Goal: Task Accomplishment & Management: Complete application form

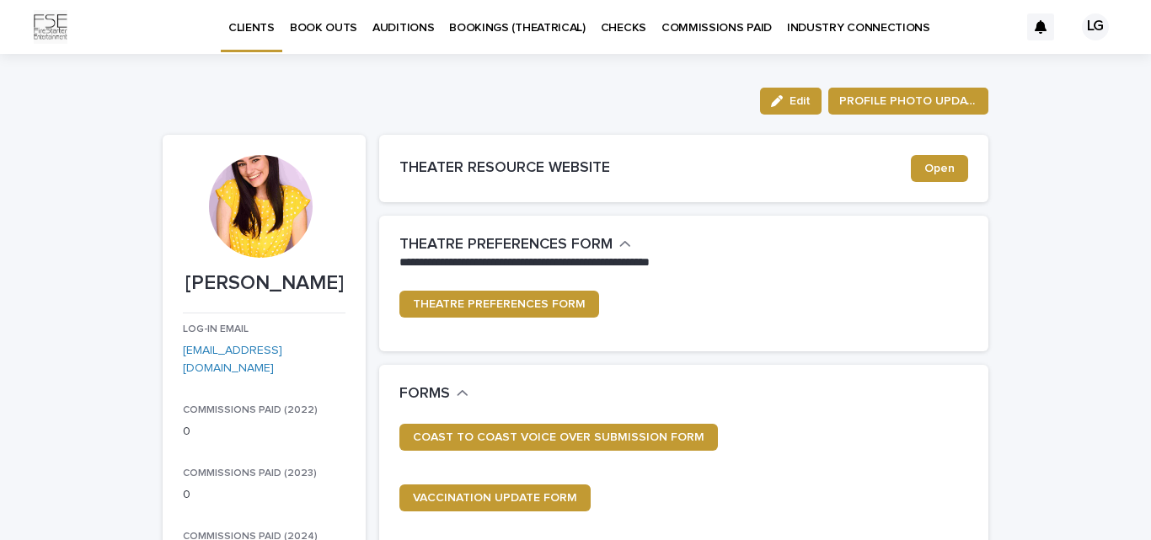
click at [335, 31] on p "BOOK OUTS" at bounding box center [323, 17] width 67 height 35
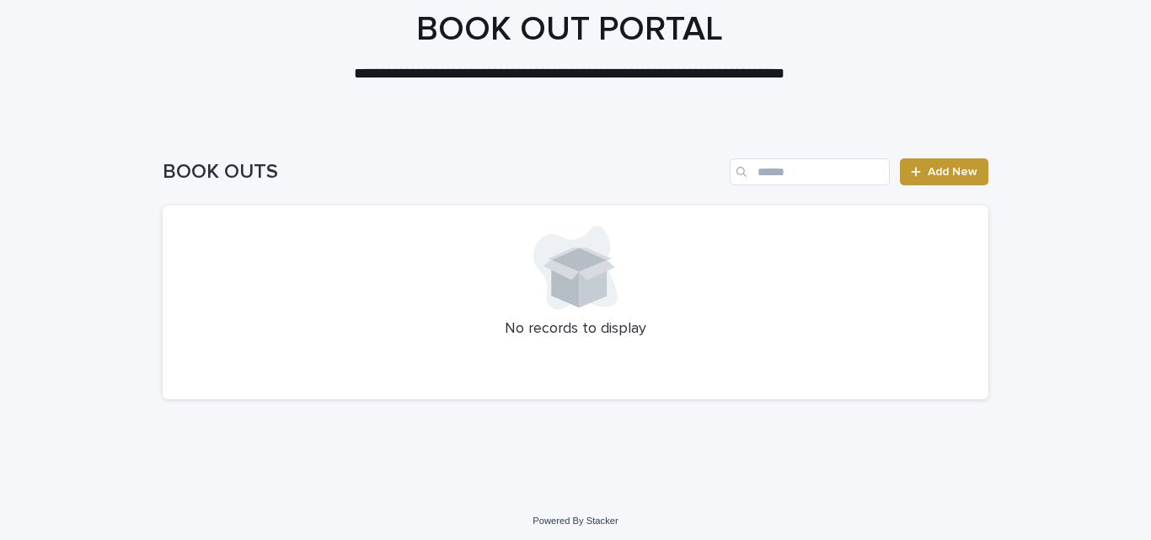
scroll to position [102, 0]
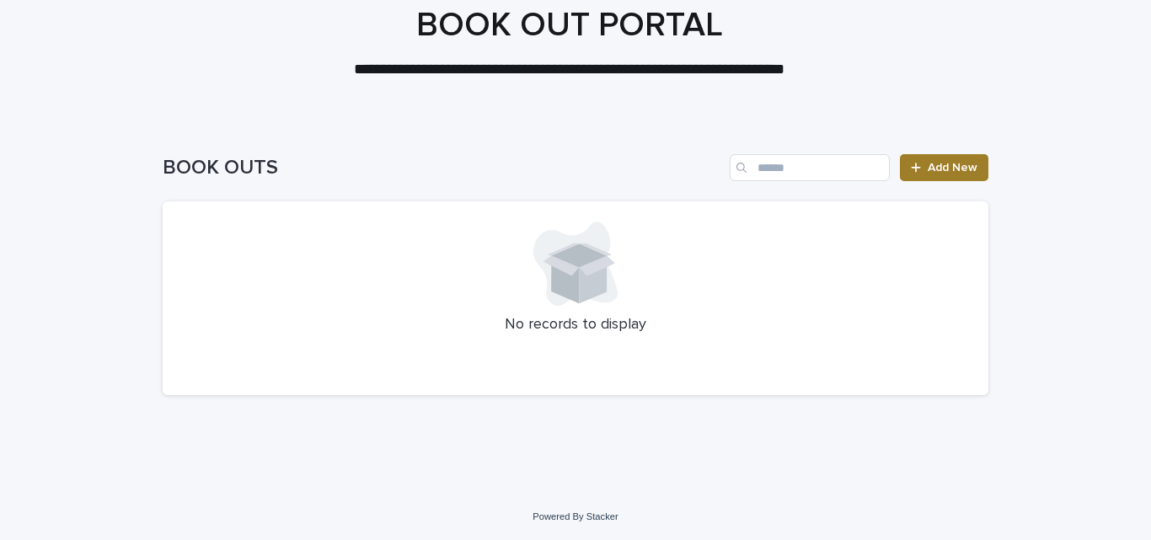
click at [948, 167] on span "Add New" at bounding box center [953, 168] width 50 height 12
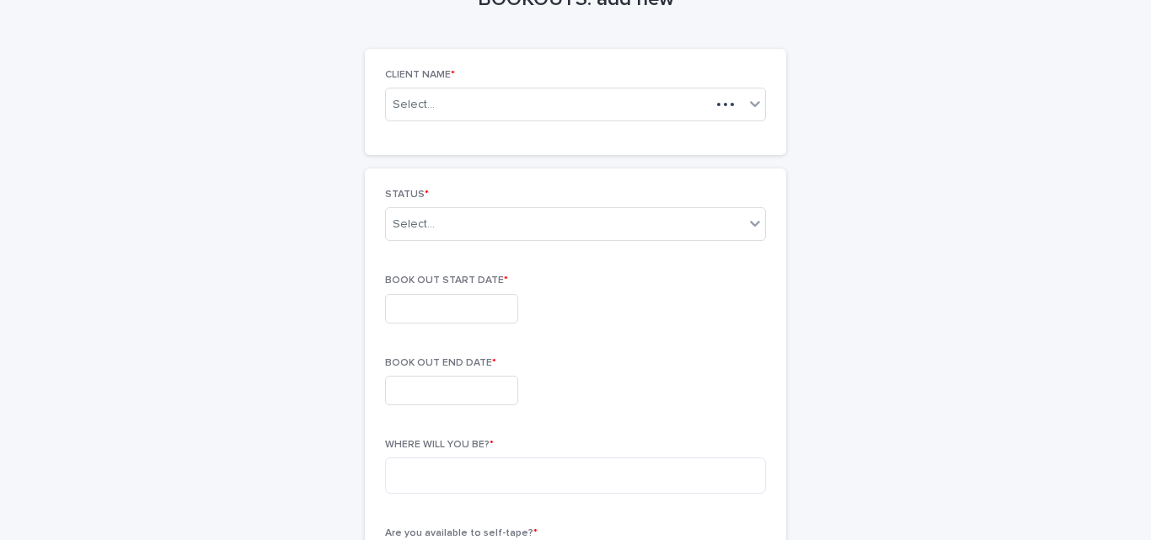
scroll to position [104, 0]
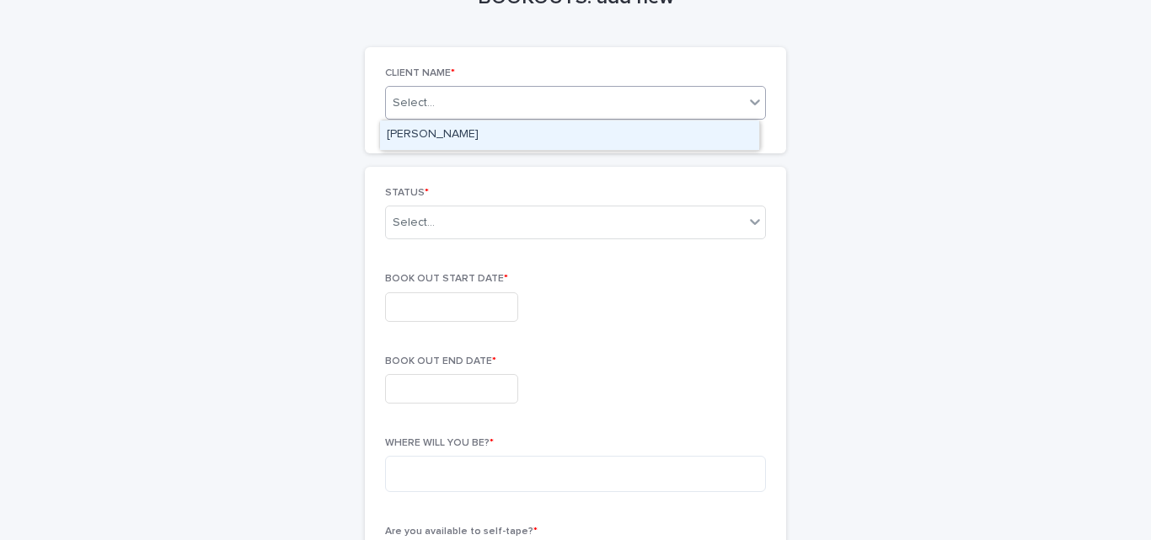
click at [754, 102] on icon at bounding box center [755, 102] width 17 height 17
click at [629, 147] on div "[PERSON_NAME]" at bounding box center [569, 134] width 379 height 29
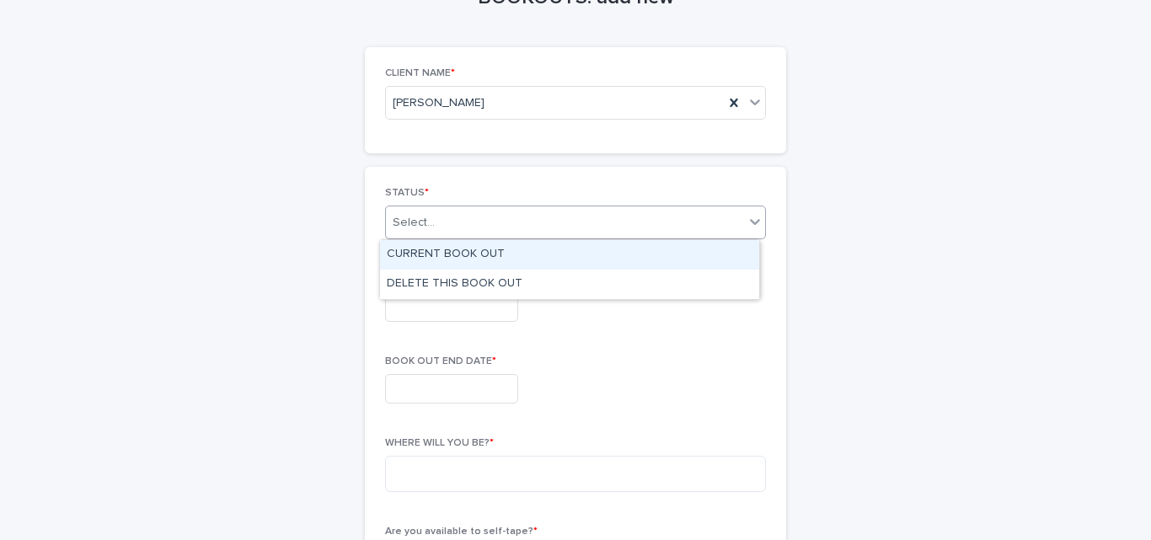
click at [747, 236] on div at bounding box center [755, 221] width 20 height 30
click at [484, 254] on div "CURRENT BOOK OUT" at bounding box center [569, 254] width 379 height 29
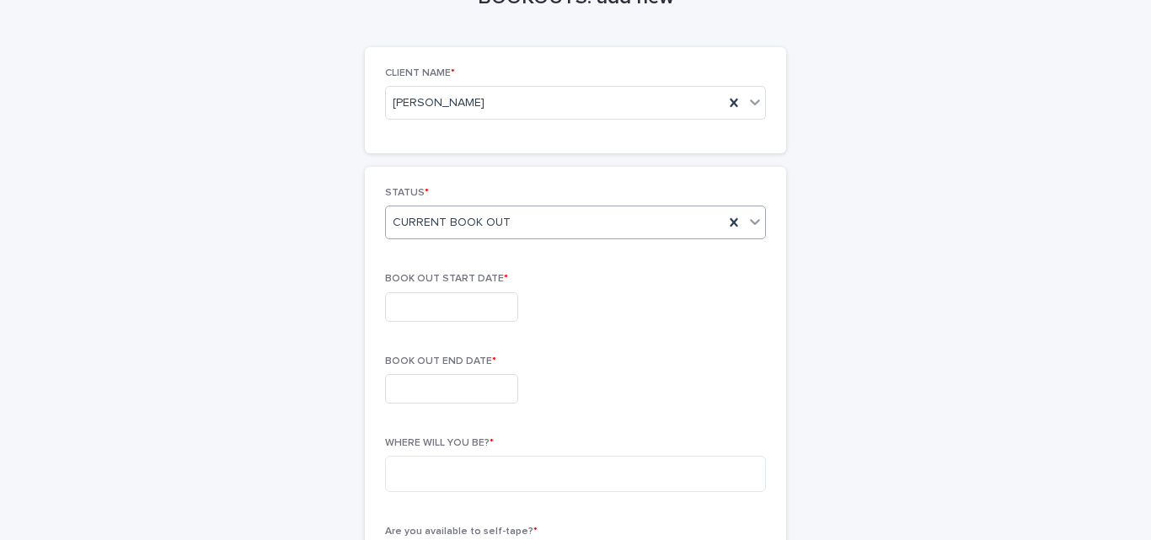
click at [490, 313] on input "text" at bounding box center [451, 306] width 133 height 29
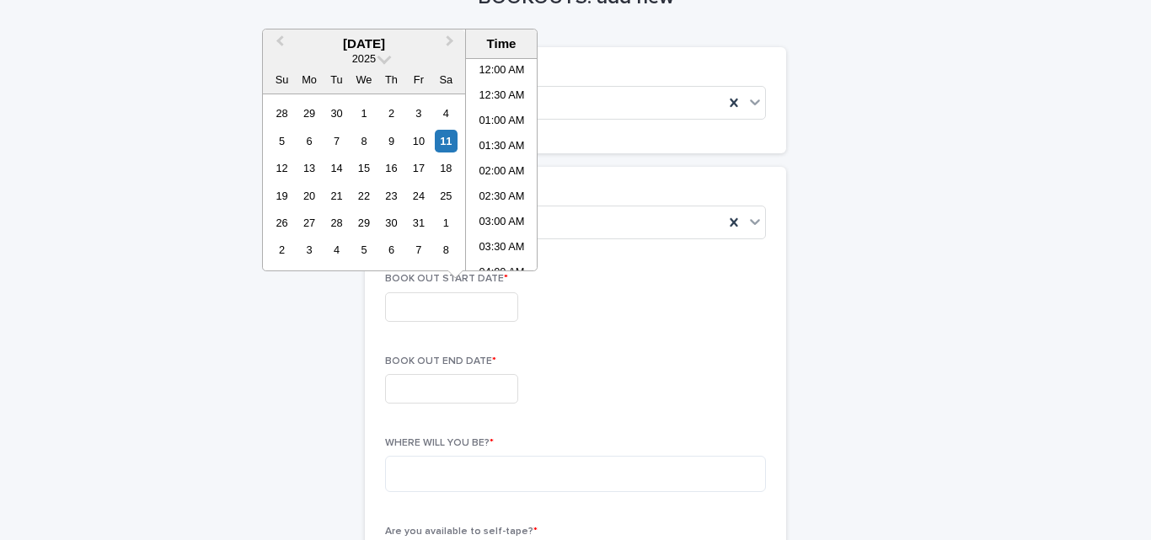
scroll to position [640, 0]
click at [450, 38] on span "Next Month" at bounding box center [450, 43] width 0 height 23
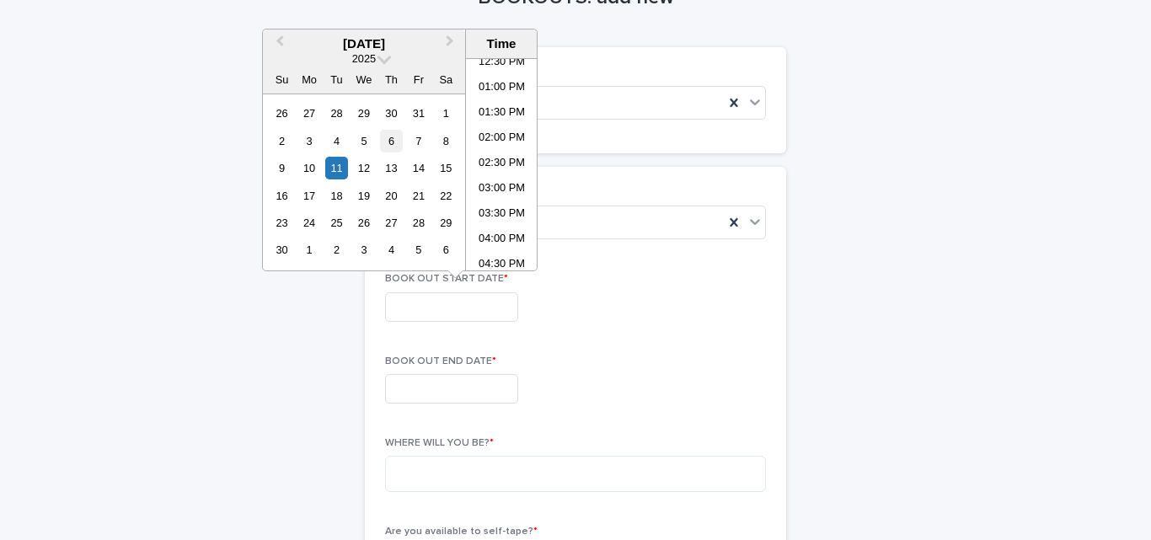
click at [396, 140] on div "6" at bounding box center [391, 141] width 23 height 23
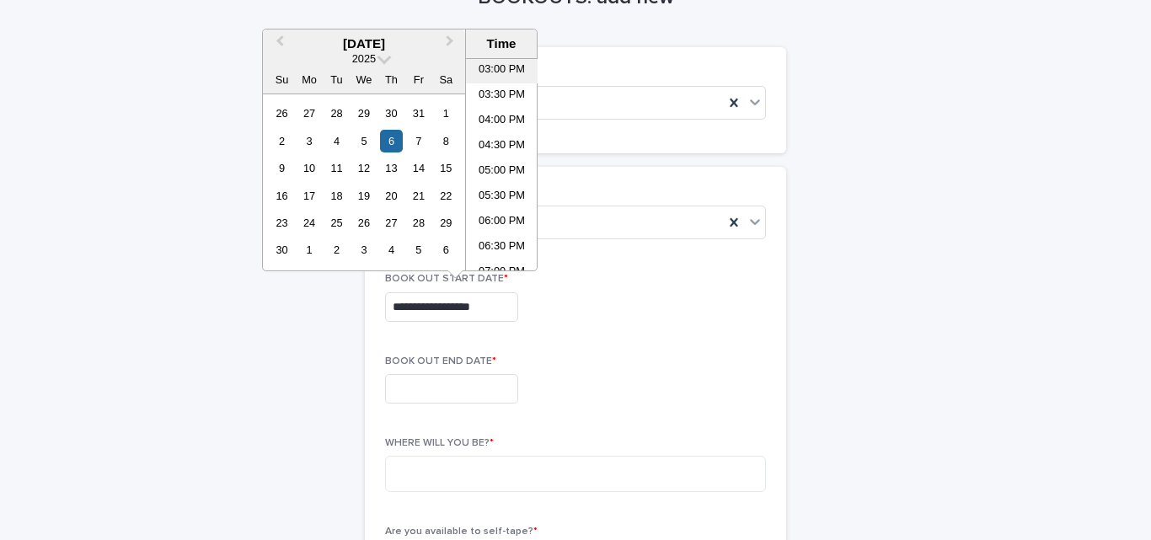
scroll to position [760, 0]
click at [490, 217] on li "06:00 PM" at bounding box center [502, 221] width 72 height 25
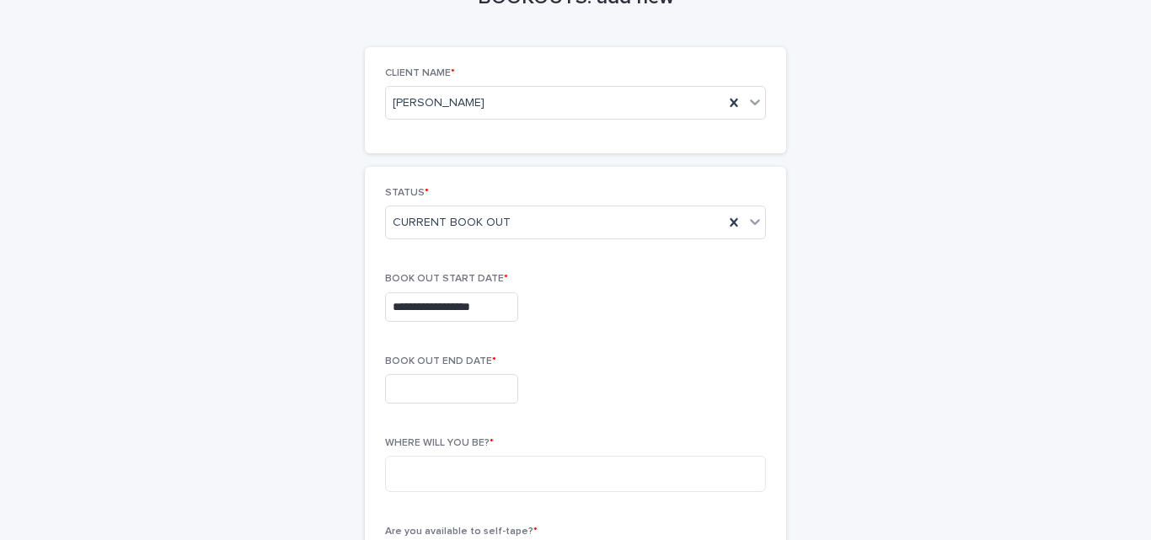
type input "**********"
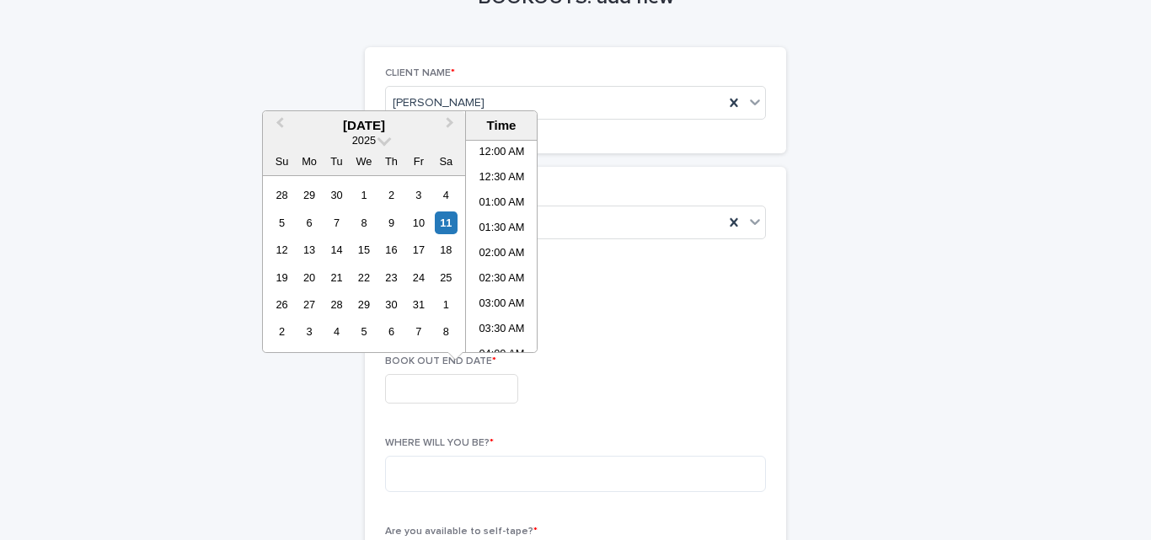
click at [410, 382] on input "text" at bounding box center [451, 388] width 133 height 29
click at [450, 121] on span "Next Month" at bounding box center [450, 125] width 0 height 23
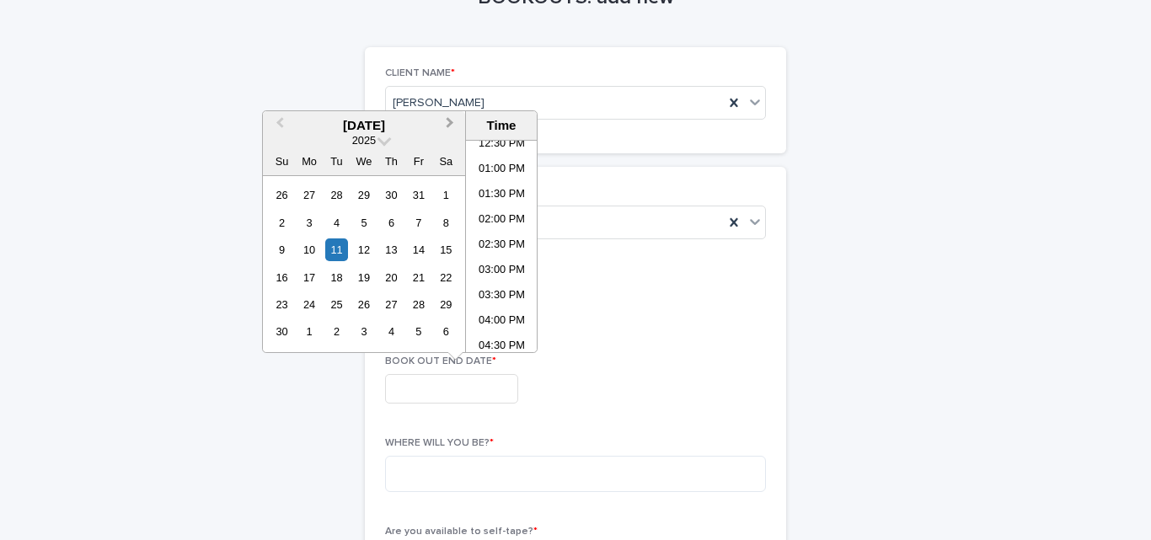
click at [450, 121] on span "Next Month" at bounding box center [450, 125] width 0 height 23
click at [281, 280] on div "21" at bounding box center [281, 277] width 23 height 23
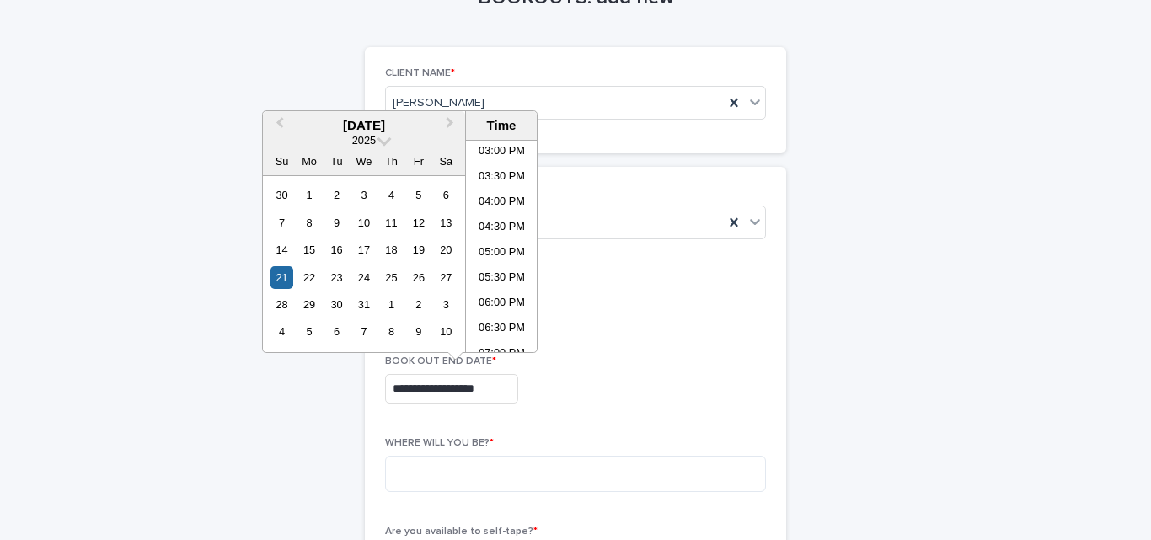
scroll to position [764, 0]
click at [492, 243] on li "05:00 PM" at bounding box center [502, 248] width 72 height 25
type input "**********"
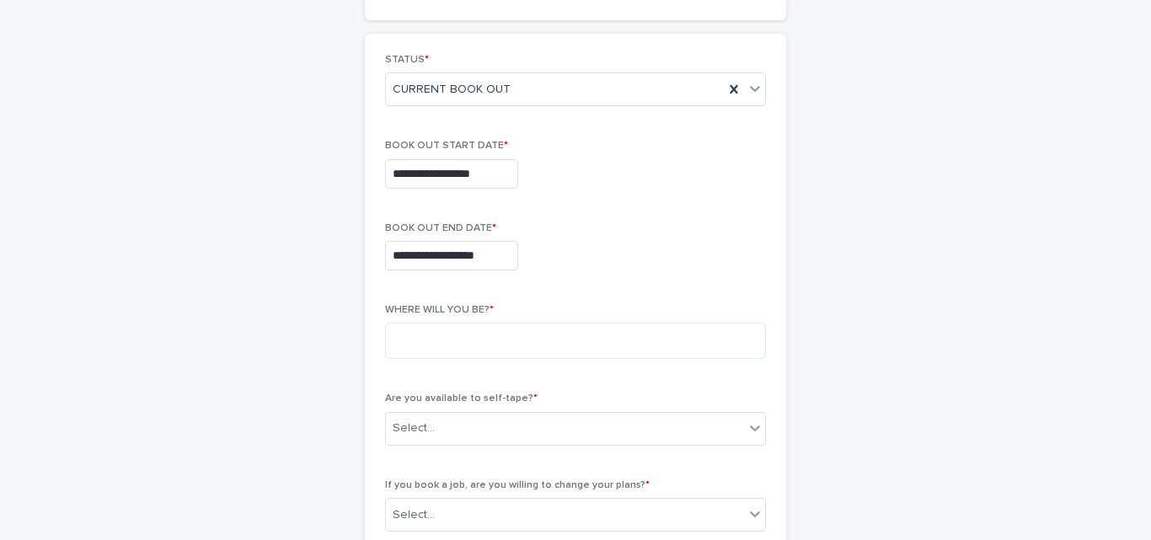
scroll to position [238, 0]
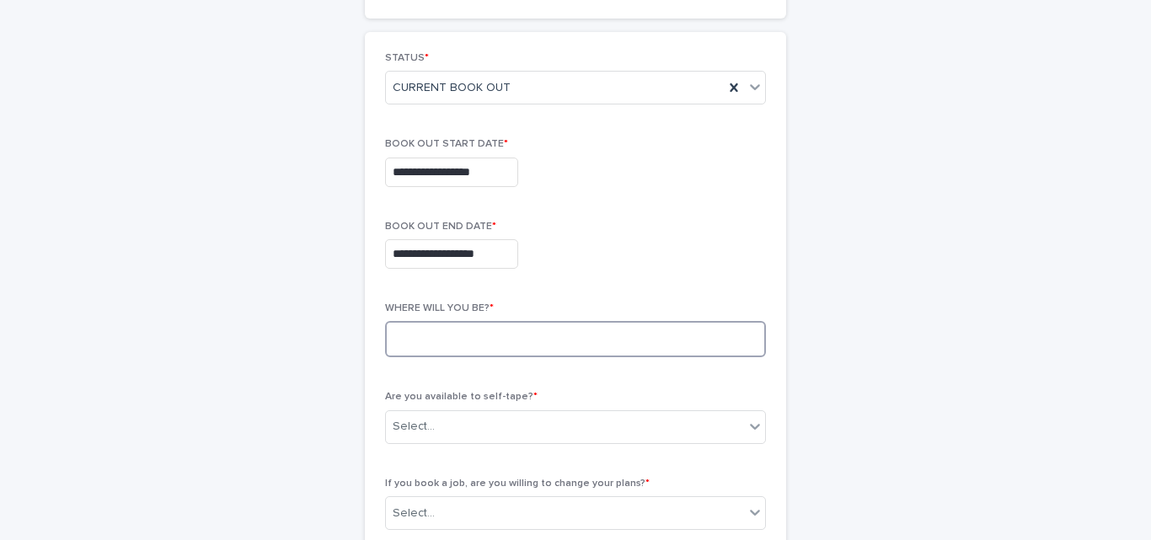
click at [543, 347] on textarea at bounding box center [575, 339] width 381 height 36
type textarea "**********"
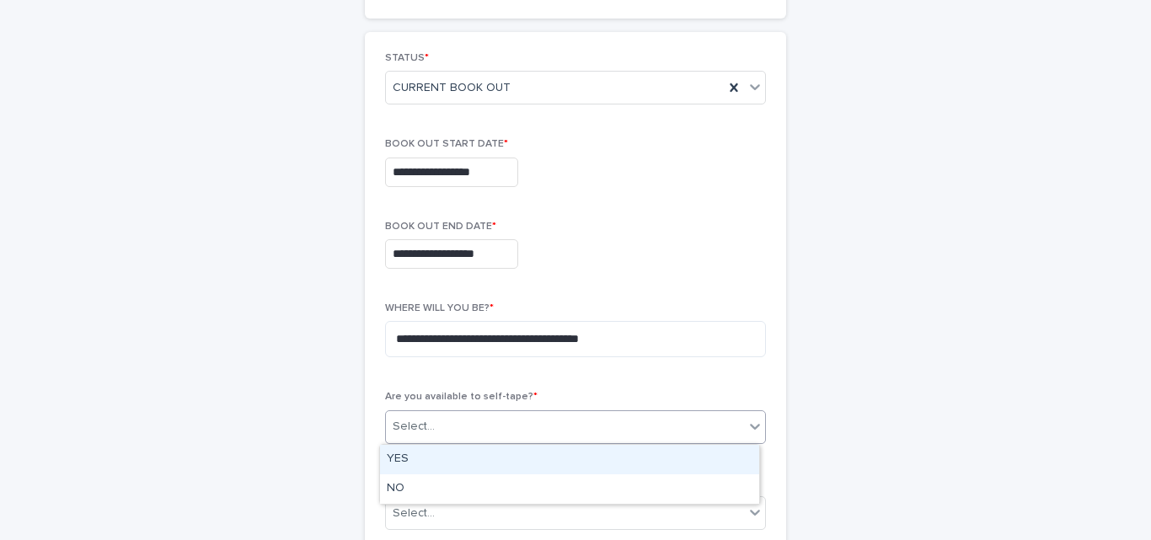
click at [531, 420] on div "Select..." at bounding box center [565, 427] width 358 height 28
click at [477, 452] on div "YES" at bounding box center [569, 459] width 379 height 29
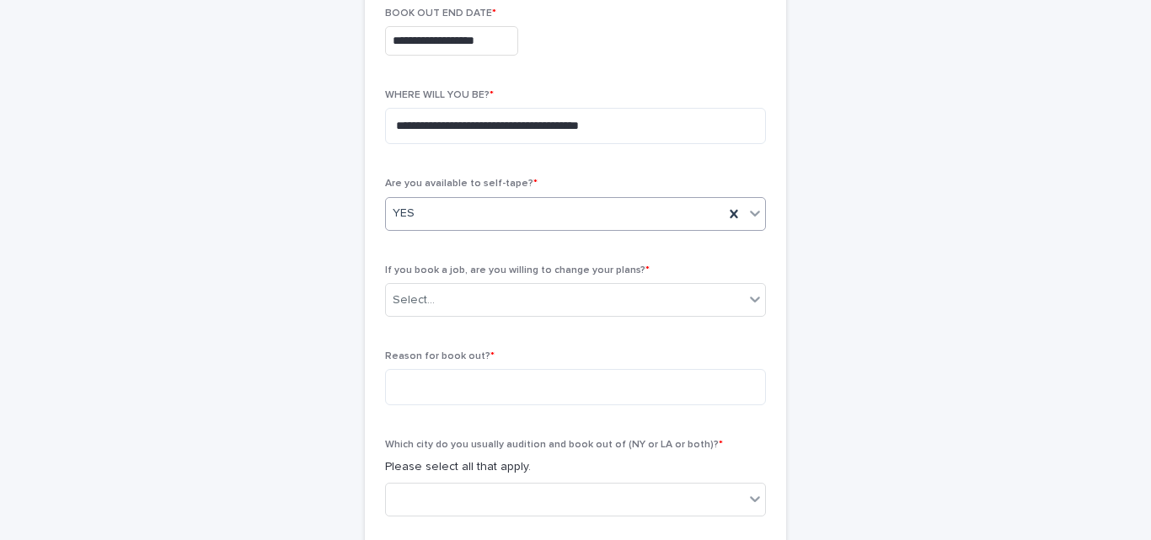
scroll to position [455, 0]
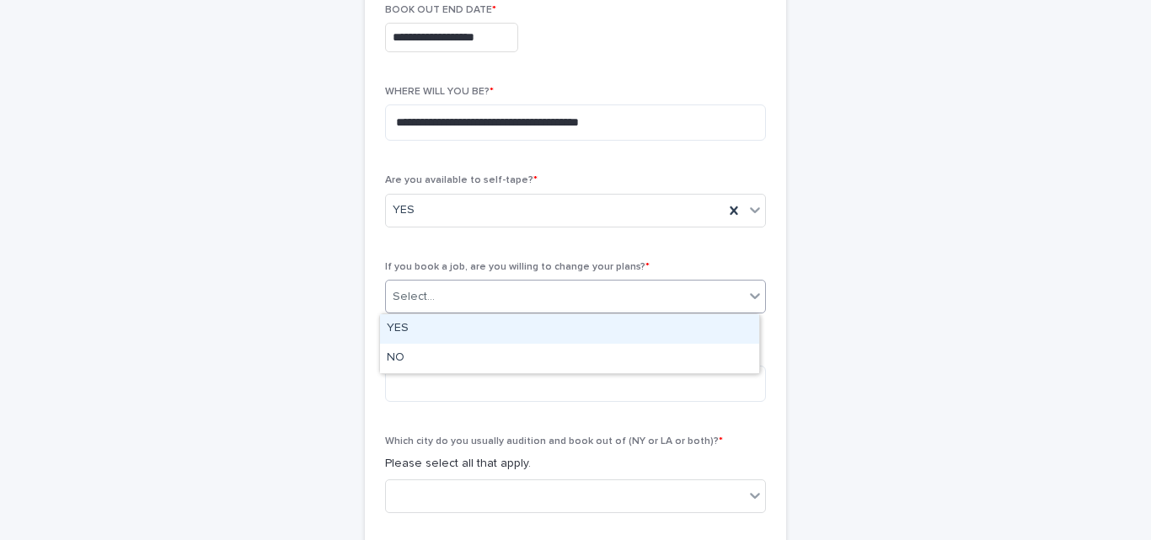
click at [608, 299] on div "Select..." at bounding box center [565, 297] width 358 height 28
click at [488, 316] on div "YES" at bounding box center [569, 328] width 379 height 29
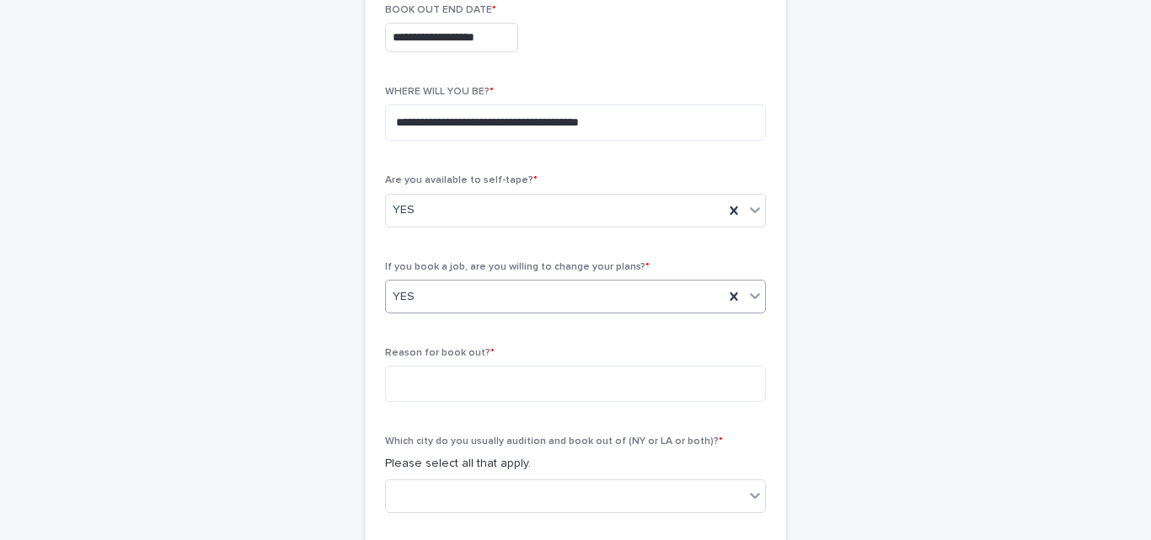
scroll to position [540, 0]
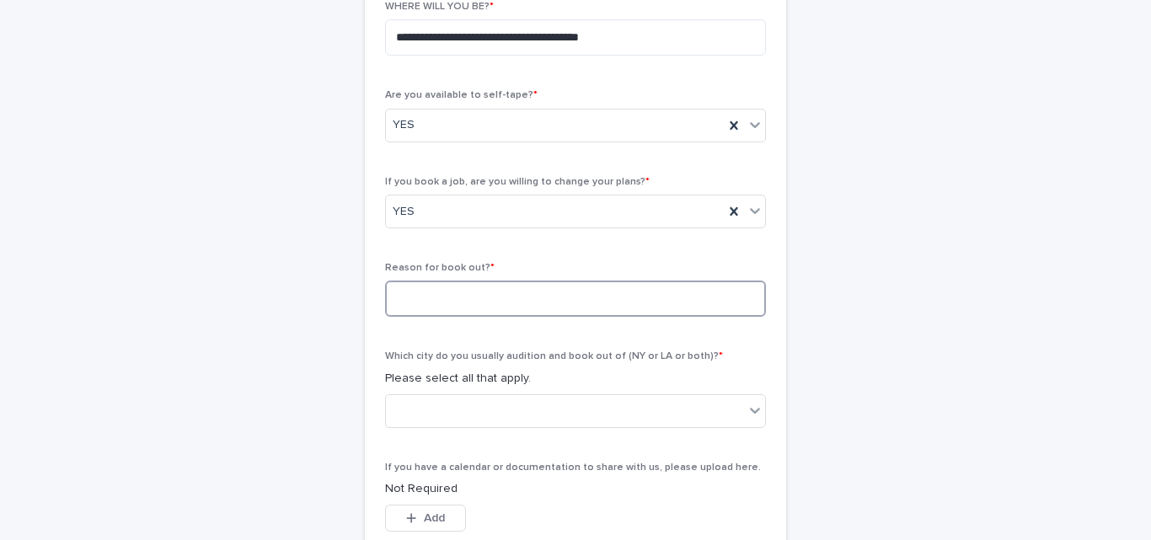
click at [598, 294] on textarea at bounding box center [575, 299] width 381 height 36
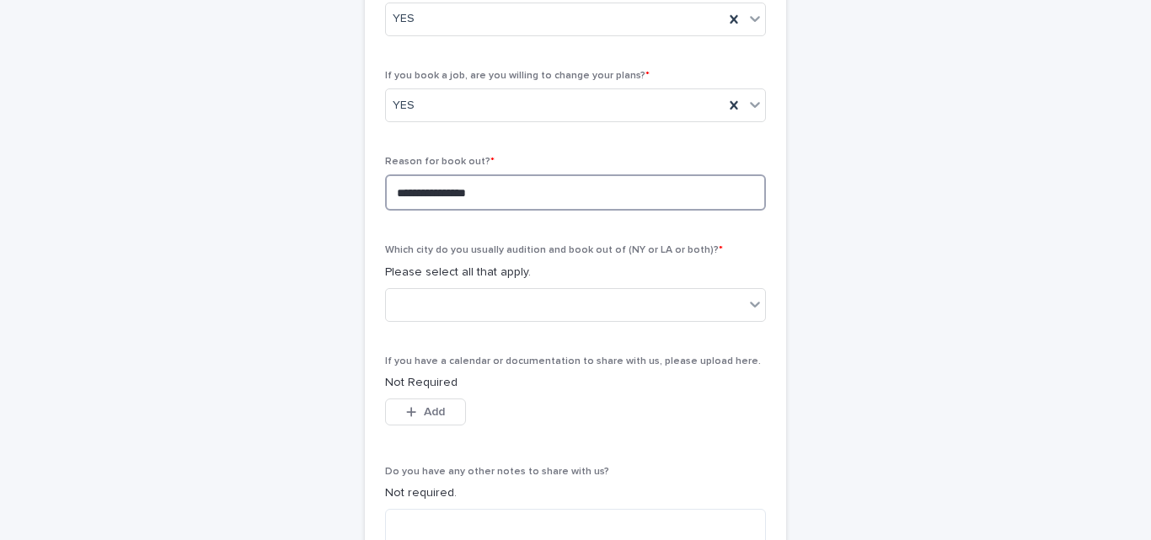
scroll to position [647, 0]
type textarea "**********"
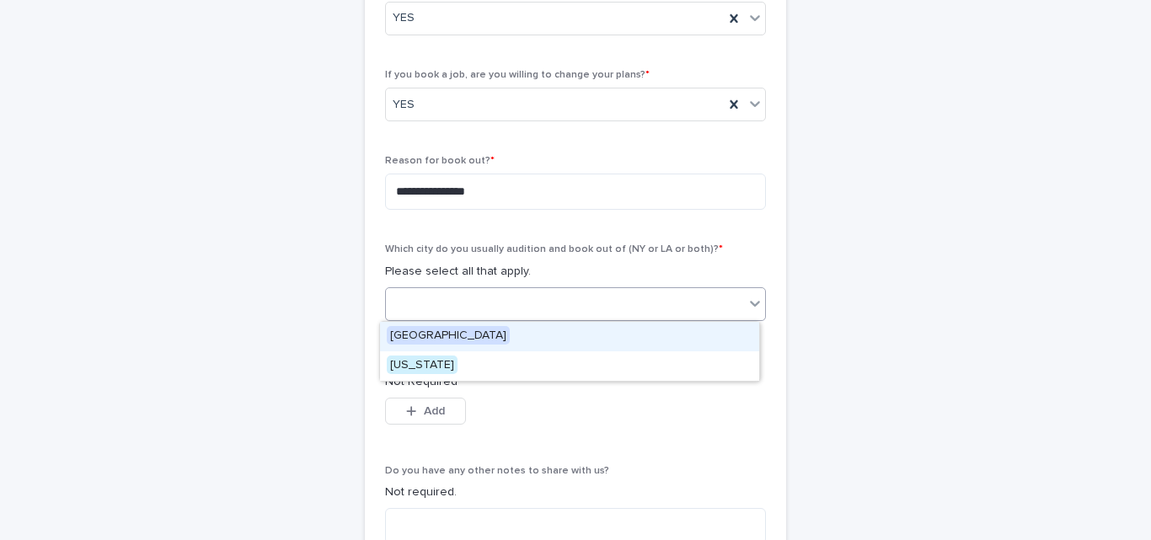
click at [567, 303] on div at bounding box center [565, 304] width 358 height 28
click at [441, 341] on span "[GEOGRAPHIC_DATA]" at bounding box center [448, 335] width 123 height 19
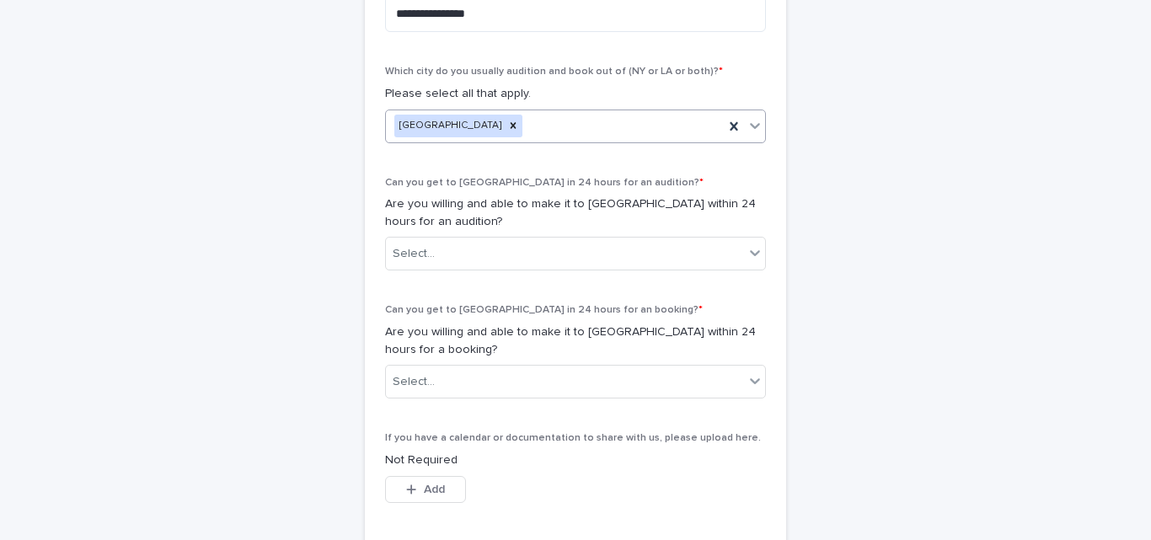
scroll to position [826, 0]
click at [660, 258] on div "Select..." at bounding box center [565, 253] width 358 height 28
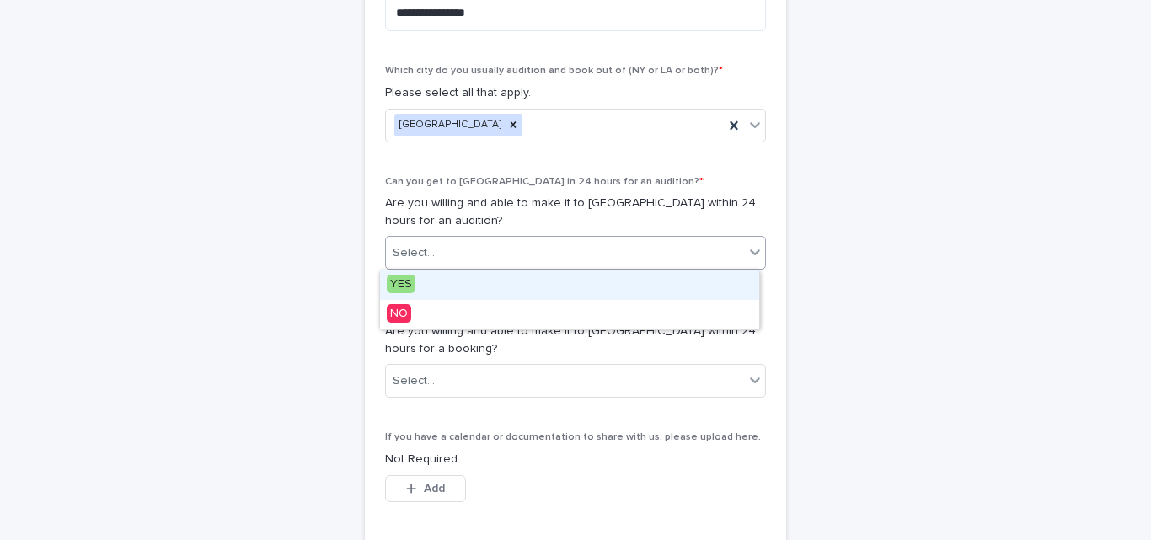
click at [476, 290] on div "YES" at bounding box center [569, 284] width 379 height 29
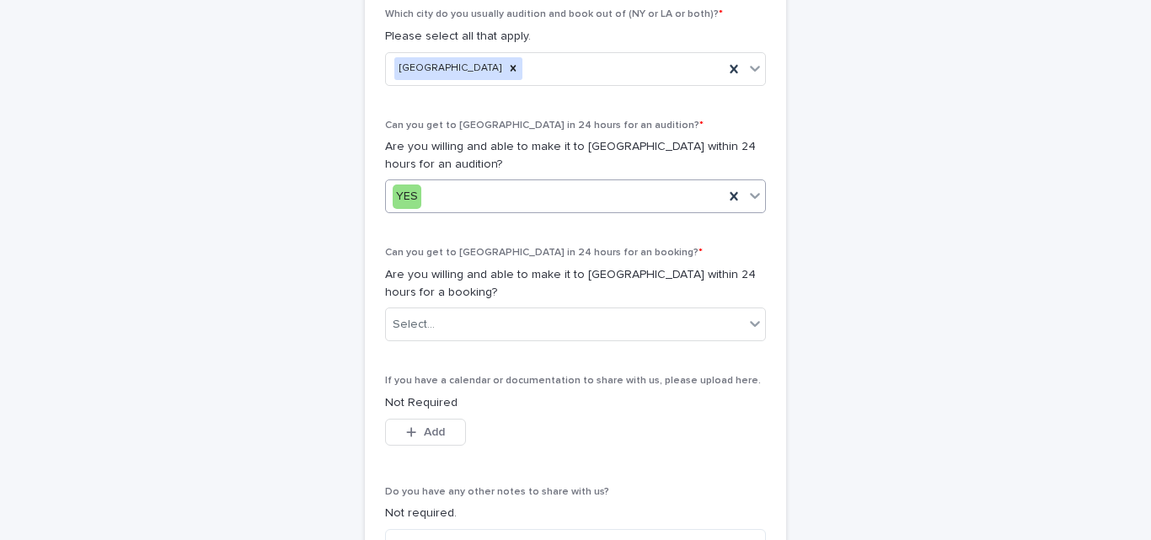
scroll to position [885, 0]
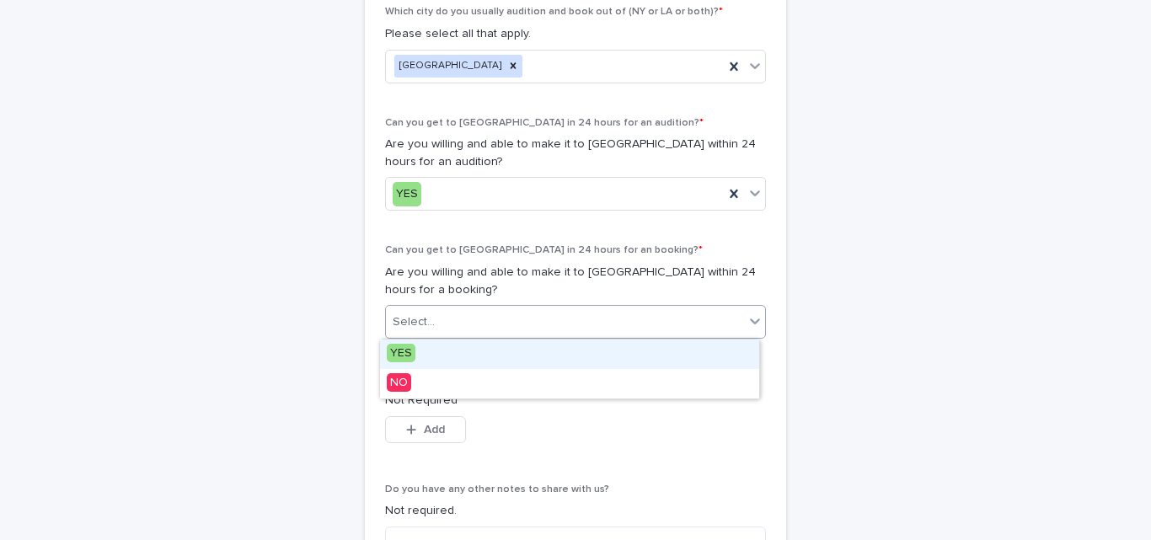
click at [745, 316] on div at bounding box center [755, 321] width 20 height 30
click at [534, 349] on div "YES" at bounding box center [569, 354] width 379 height 29
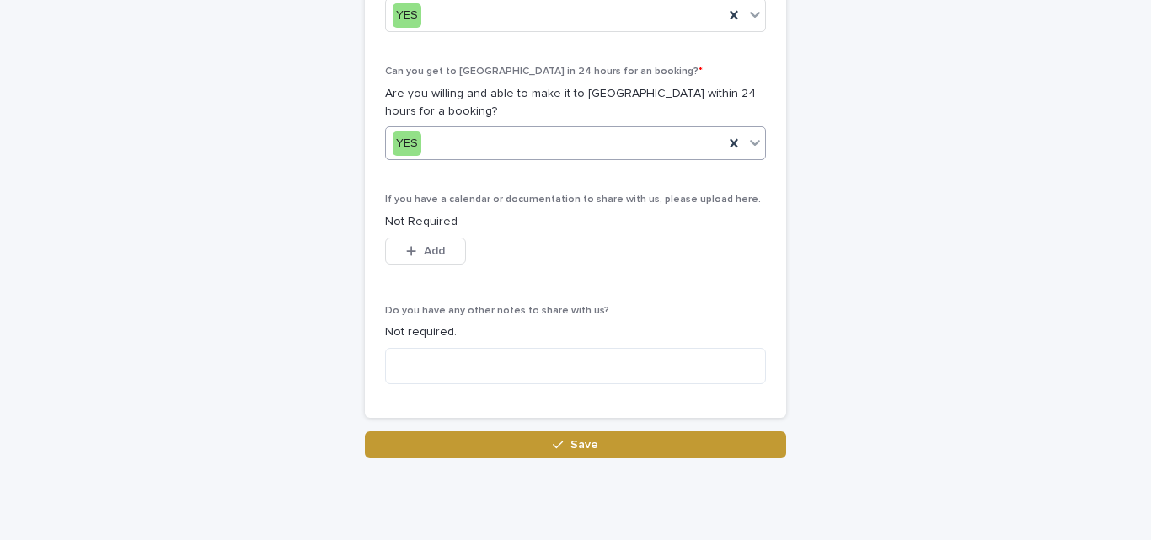
scroll to position [1064, 0]
click at [546, 383] on textarea at bounding box center [575, 365] width 381 height 36
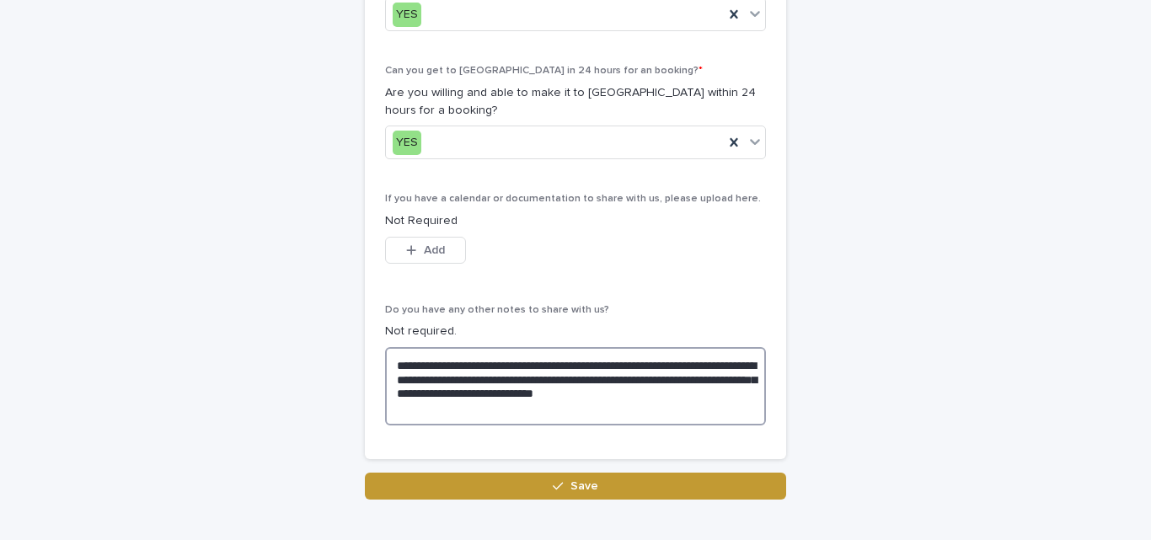
click at [428, 411] on textarea "**********" at bounding box center [575, 386] width 381 height 78
type textarea "**********"
click at [409, 253] on icon "button" at bounding box center [411, 250] width 10 height 12
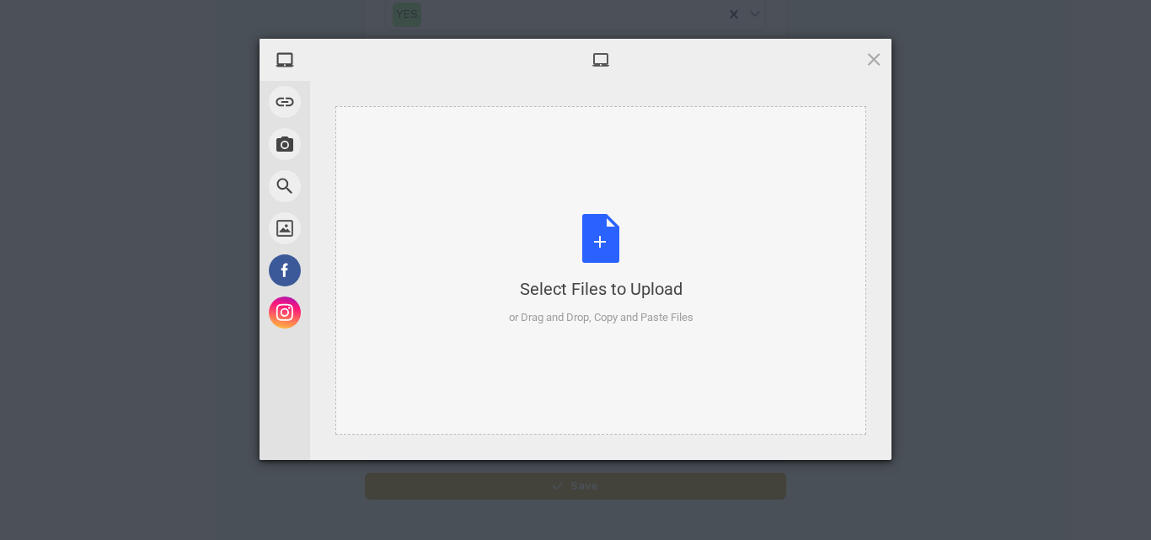
click at [586, 244] on div "Select Files to Upload or Drag and Drop, Copy and Paste Files" at bounding box center [601, 270] width 185 height 112
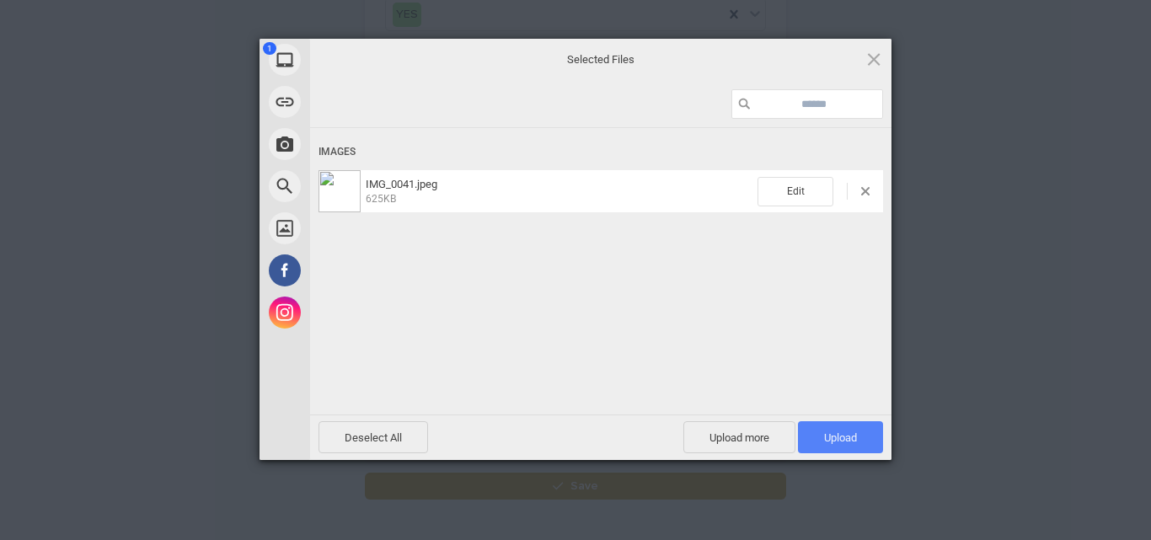
click at [827, 438] on span "Upload 1" at bounding box center [840, 437] width 33 height 13
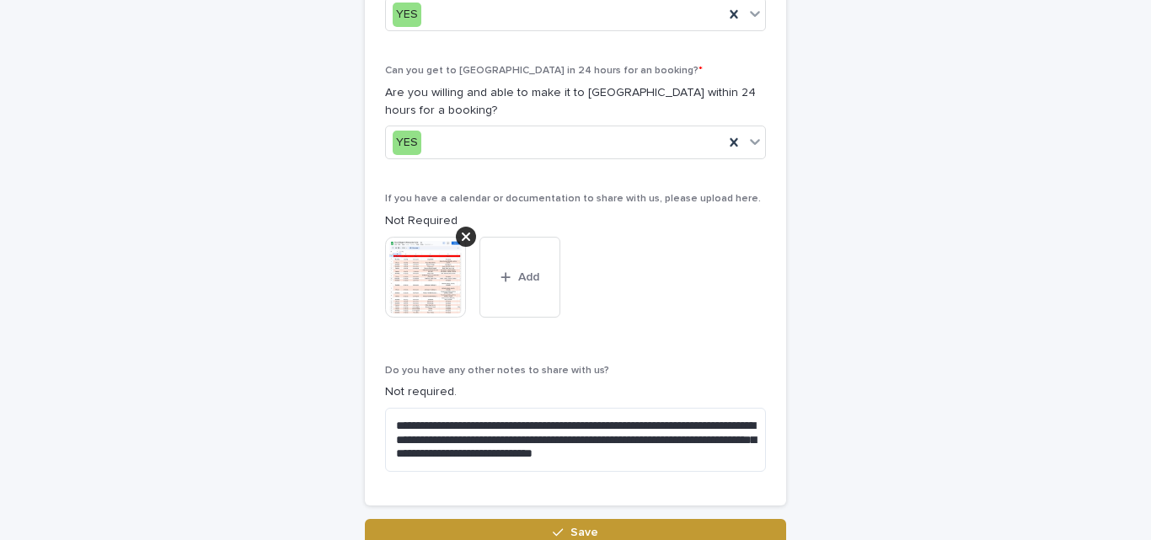
scroll to position [1202, 0]
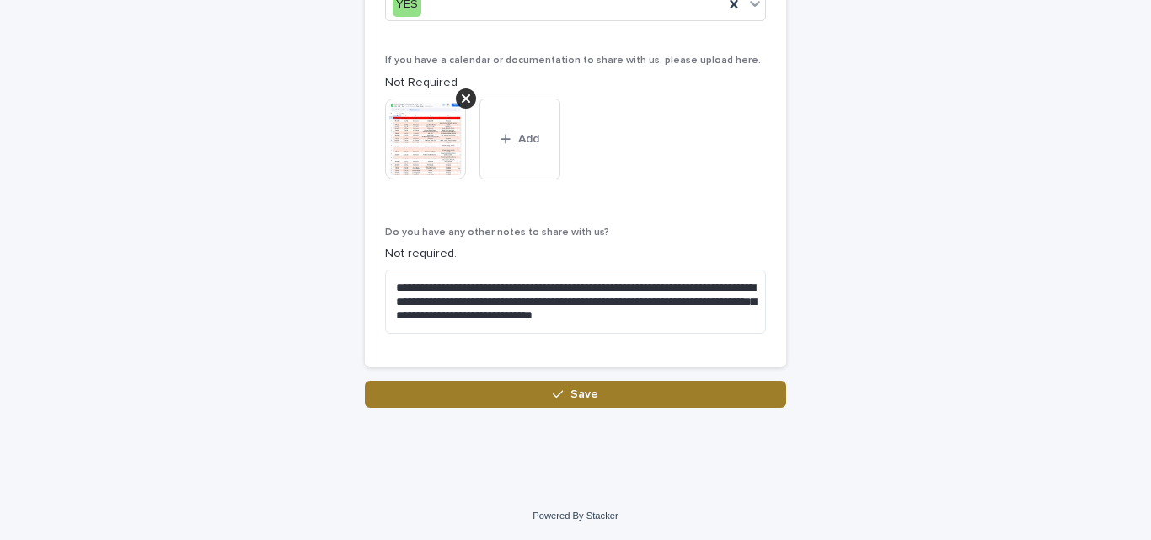
click at [651, 397] on button "Save" at bounding box center [575, 394] width 421 height 27
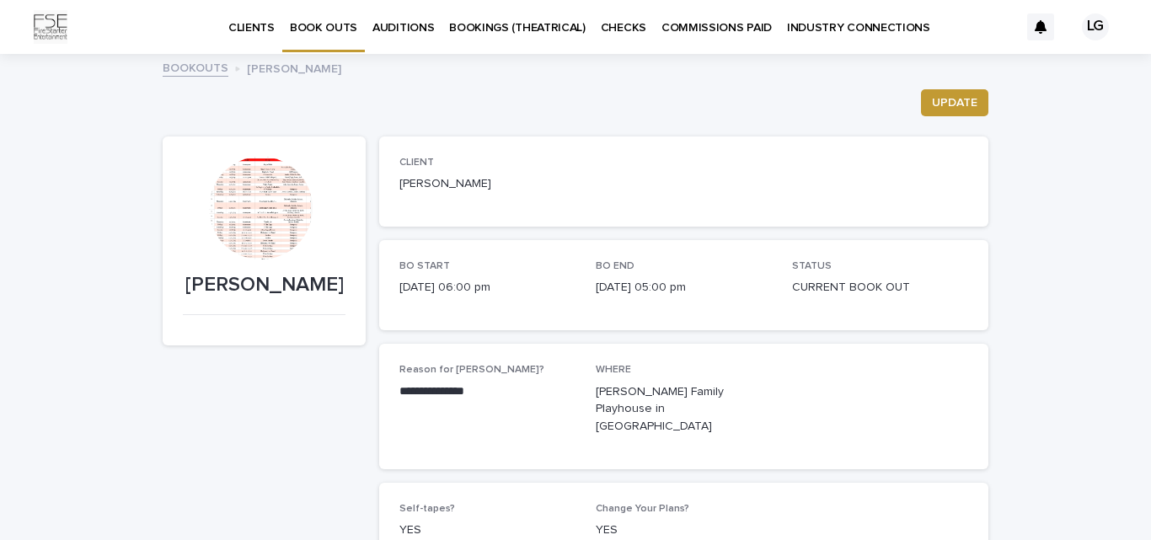
click at [236, 29] on p "CLIENTS" at bounding box center [251, 17] width 46 height 35
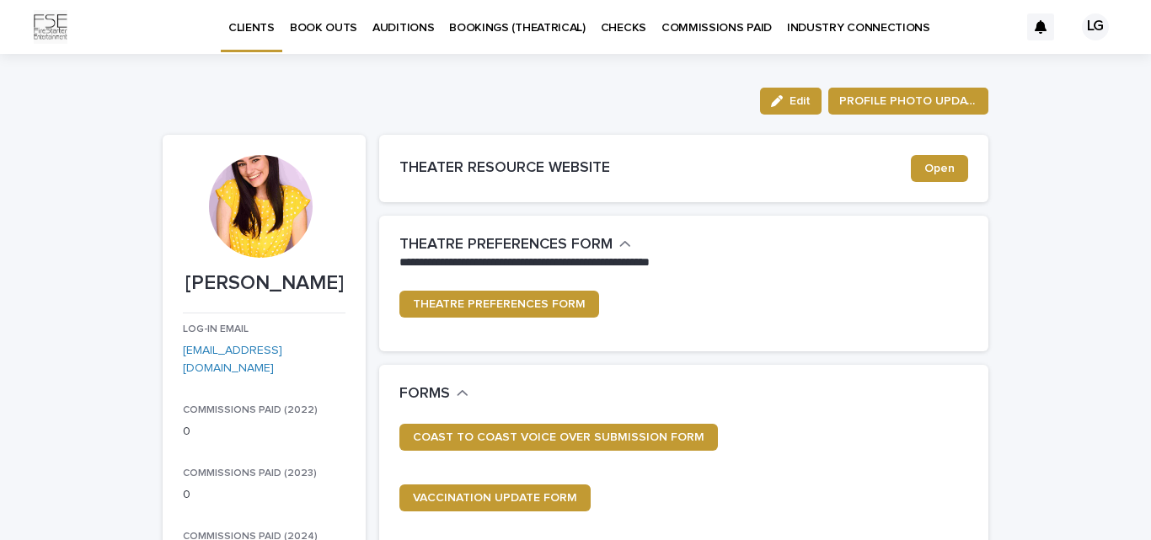
click at [311, 12] on p "BOOK OUTS" at bounding box center [323, 17] width 67 height 35
